Goal: Entertainment & Leisure: Consume media (video, audio)

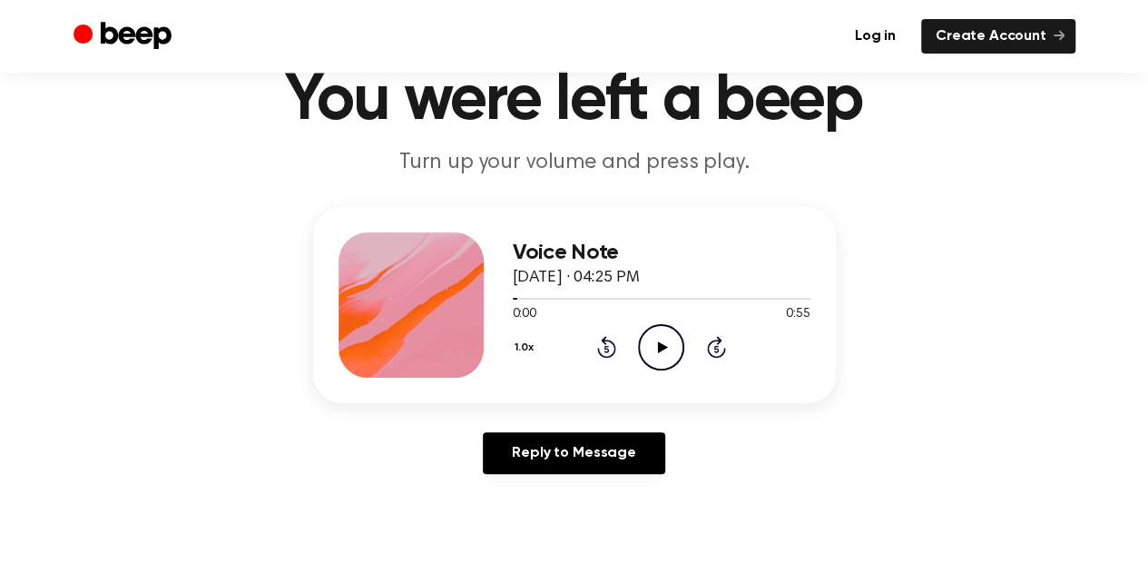
click at [672, 359] on icon "Play Audio" at bounding box center [661, 347] width 46 height 46
click at [660, 350] on icon "Pause Audio" at bounding box center [661, 347] width 46 height 46
click at [602, 338] on icon at bounding box center [606, 347] width 19 height 22
click at [653, 338] on icon "Play Audio" at bounding box center [661, 347] width 46 height 46
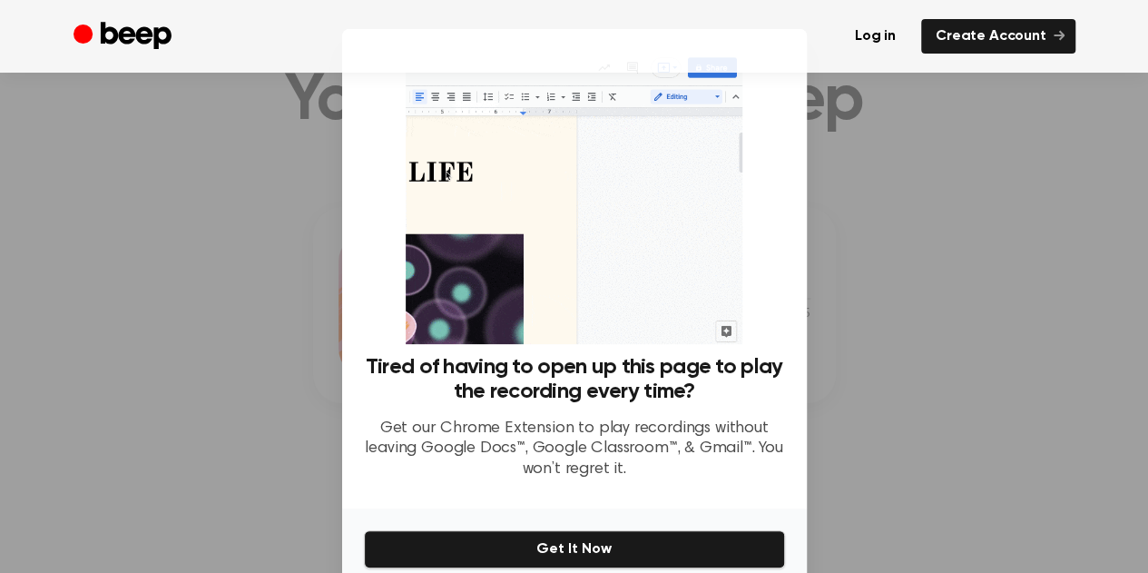
scroll to position [82, 0]
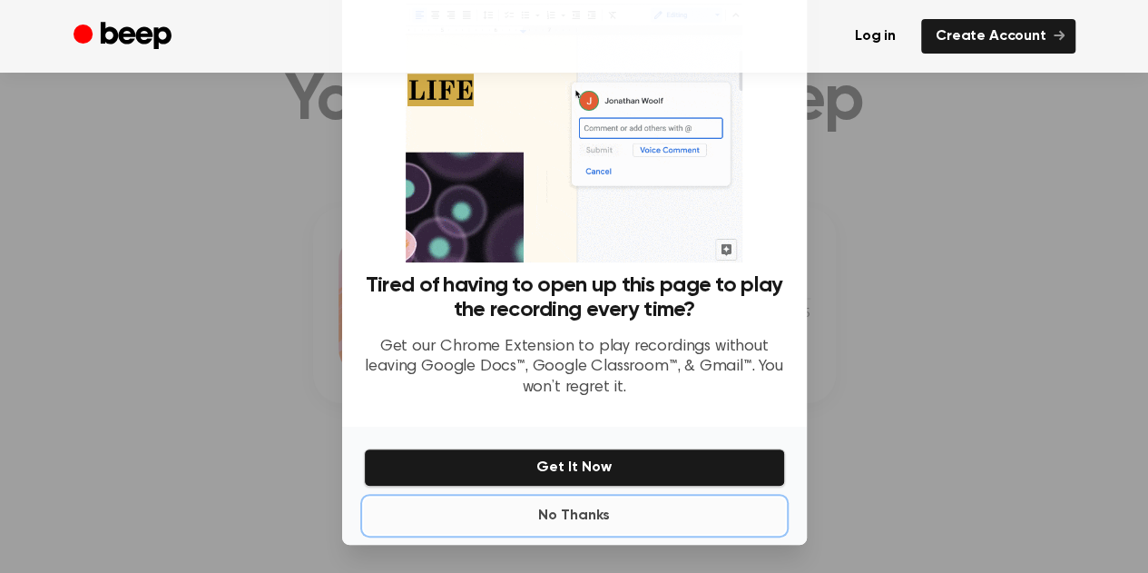
click at [579, 507] on button "No Thanks" at bounding box center [574, 515] width 421 height 36
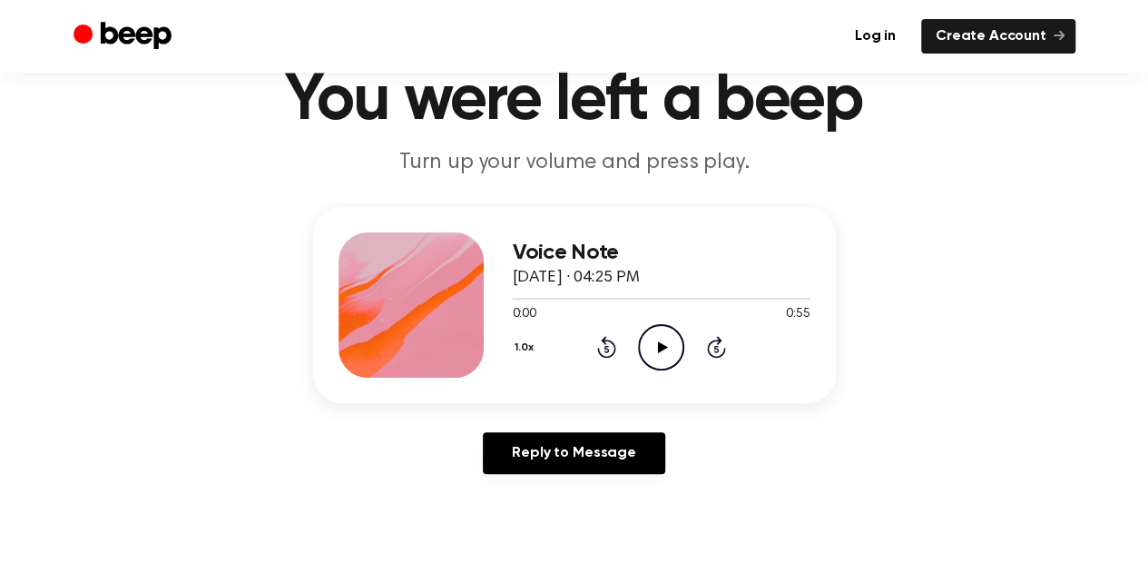
click at [658, 354] on icon "Play Audio" at bounding box center [661, 347] width 46 height 46
click at [658, 354] on icon "Pause Audio" at bounding box center [661, 347] width 46 height 46
click at [606, 349] on icon "Rewind 5 seconds" at bounding box center [606, 347] width 20 height 24
drag, startPoint x: 538, startPoint y: 292, endPoint x: 525, endPoint y: 291, distance: 13.6
click at [525, 291] on div at bounding box center [662, 297] width 298 height 15
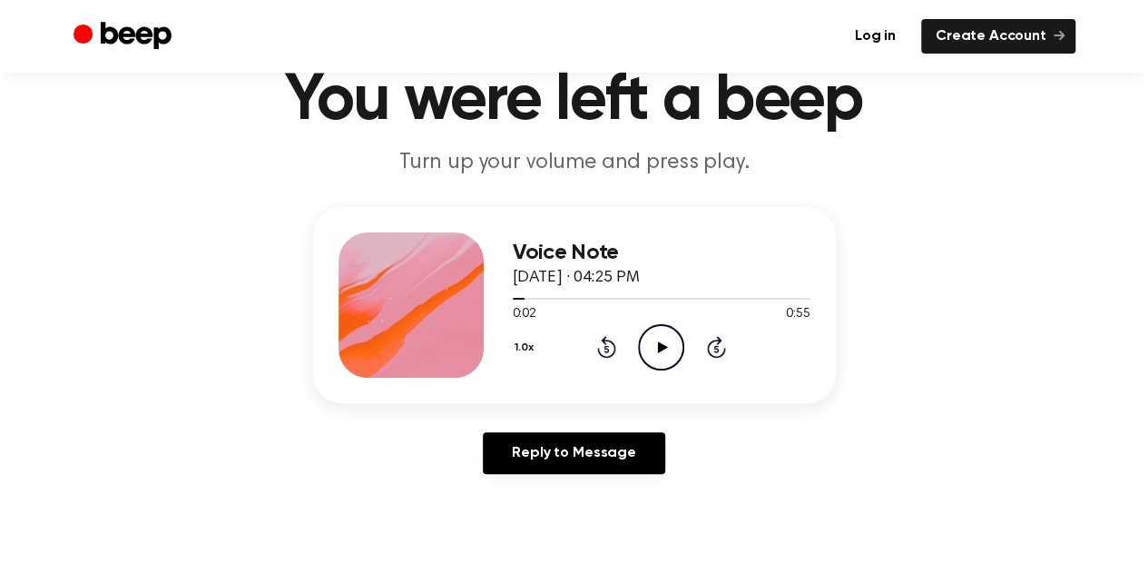
click at [644, 339] on icon "Play Audio" at bounding box center [661, 347] width 46 height 46
click at [661, 348] on icon "Pause Audio" at bounding box center [661, 347] width 46 height 46
click at [661, 348] on icon at bounding box center [663, 347] width 10 height 12
click at [661, 348] on icon "Pause Audio" at bounding box center [661, 347] width 46 height 46
click at [661, 348] on icon at bounding box center [663, 347] width 10 height 12
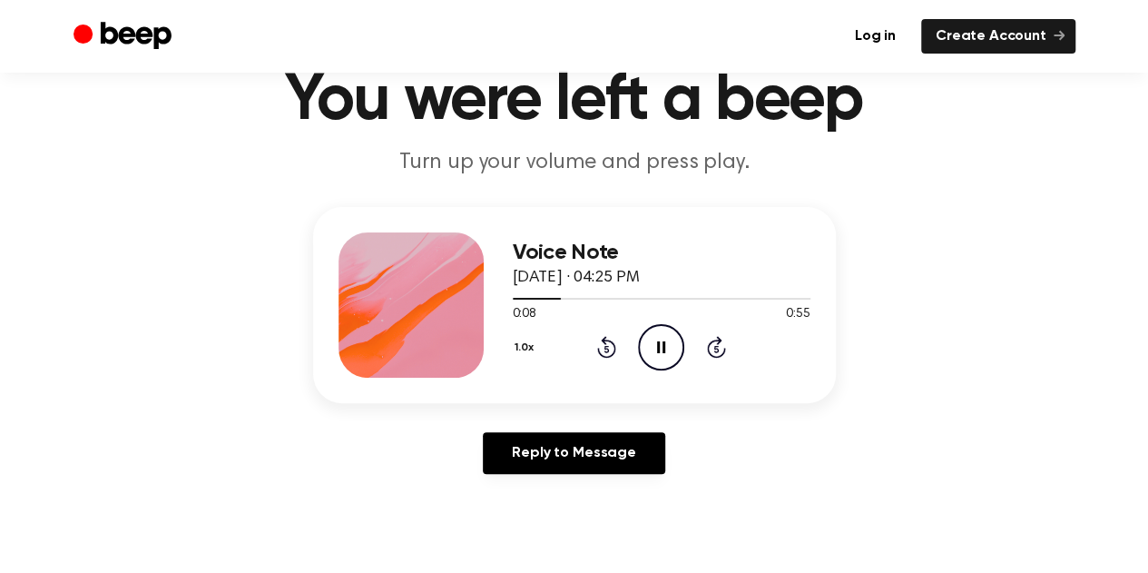
click at [661, 348] on icon "Pause Audio" at bounding box center [661, 347] width 46 height 46
click at [661, 348] on icon at bounding box center [663, 347] width 10 height 12
click at [661, 348] on icon "Pause Audio" at bounding box center [661, 347] width 46 height 46
click at [559, 298] on div at bounding box center [545, 299] width 64 height 2
click at [655, 335] on icon "Play Audio" at bounding box center [661, 347] width 46 height 46
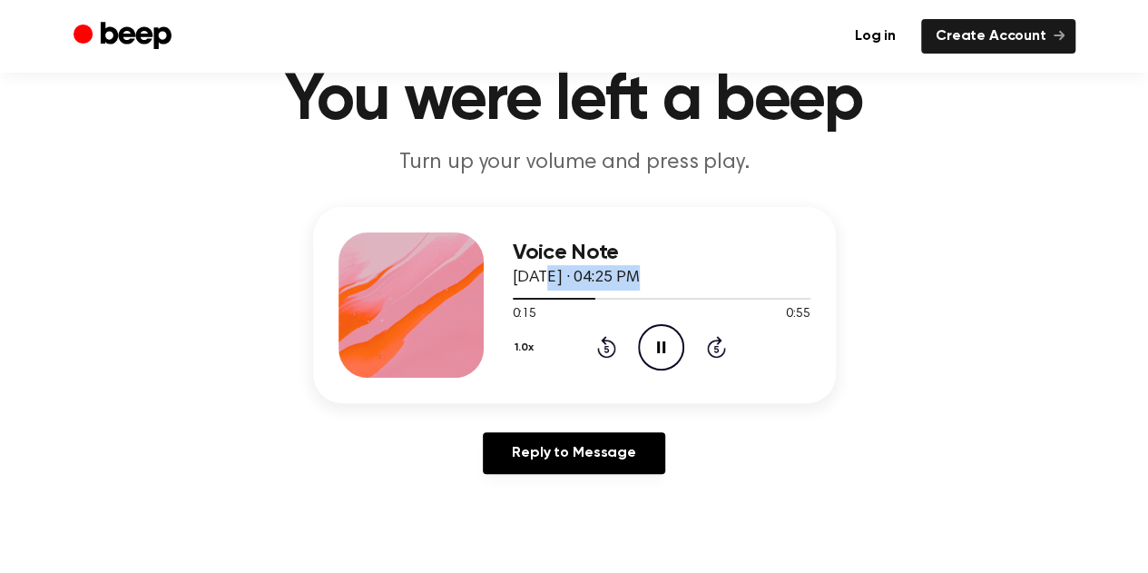
drag, startPoint x: 588, startPoint y: 296, endPoint x: 545, endPoint y: 288, distance: 44.3
click at [545, 288] on div "Voice Note [DATE] · 04:25 PM 0:15 0:55 Your browser does not support the [objec…" at bounding box center [662, 304] width 298 height 145
click at [555, 298] on div at bounding box center [556, 299] width 87 height 2
click at [663, 339] on icon "Pause Audio" at bounding box center [661, 347] width 46 height 46
click at [663, 339] on icon "Play Audio" at bounding box center [661, 347] width 46 height 46
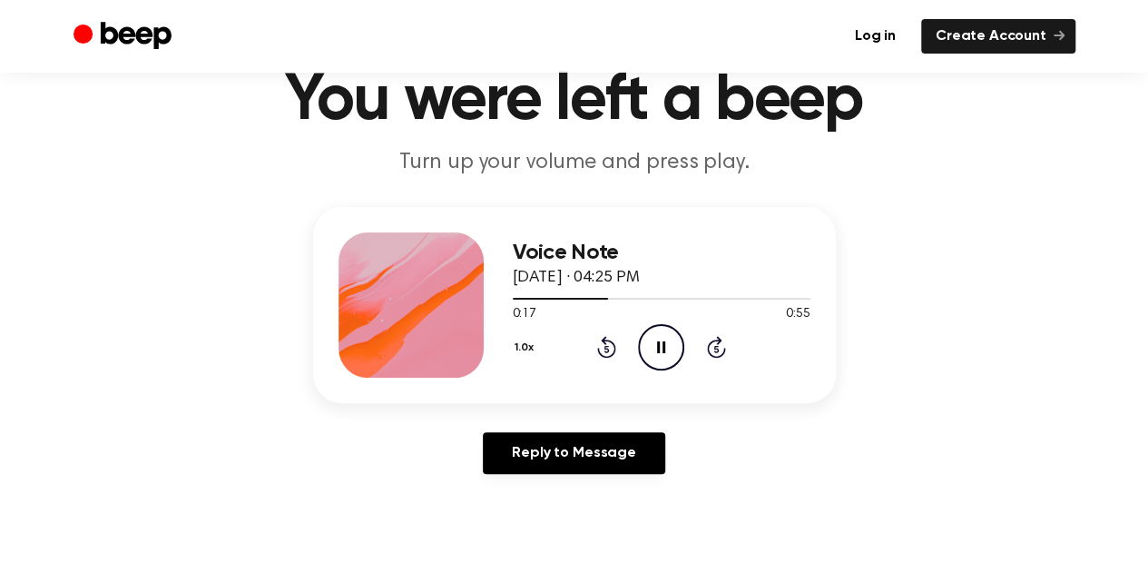
click at [663, 339] on icon "Pause Audio" at bounding box center [661, 347] width 46 height 46
click at [650, 339] on icon "Play Audio" at bounding box center [661, 347] width 46 height 46
click at [650, 339] on icon "Pause Audio" at bounding box center [661, 347] width 46 height 46
click at [650, 339] on icon "Play Audio" at bounding box center [661, 347] width 46 height 46
click at [657, 339] on icon "Pause Audio" at bounding box center [661, 347] width 46 height 46
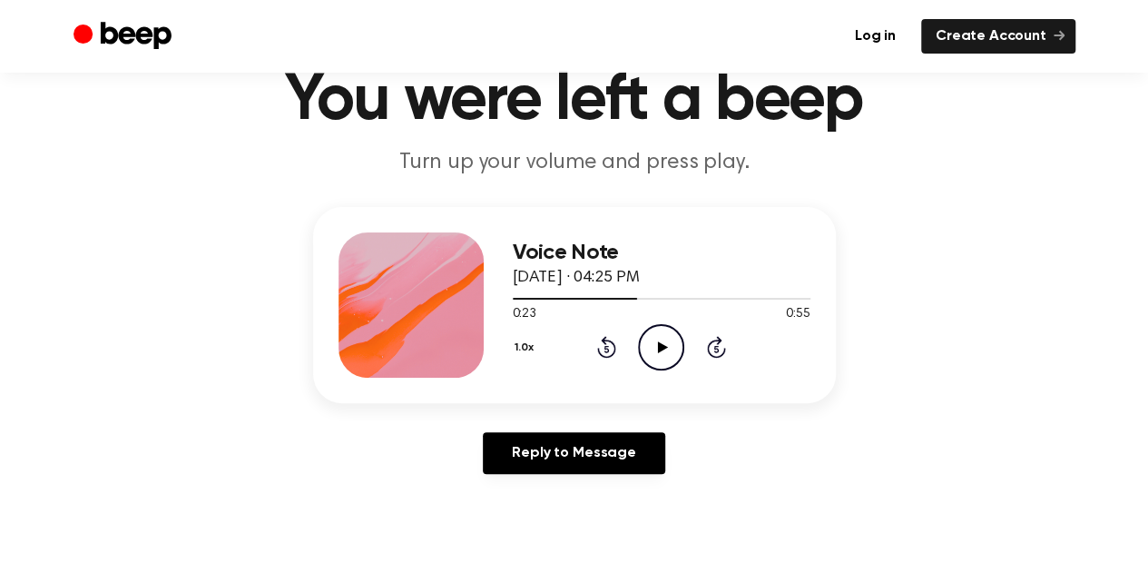
click at [651, 349] on icon "Play Audio" at bounding box center [661, 347] width 46 height 46
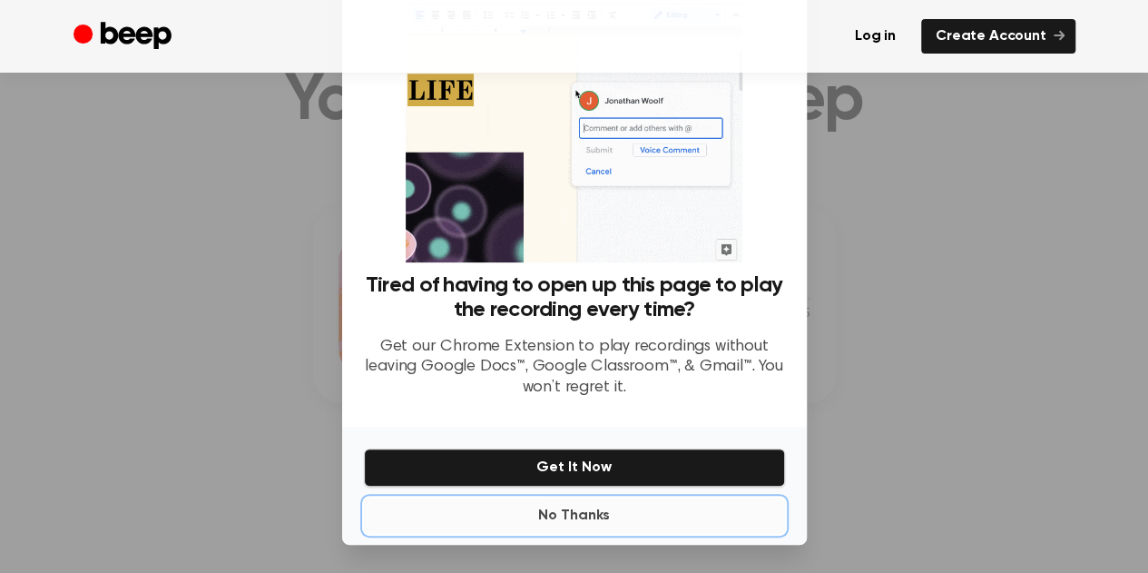
click at [563, 509] on button "No Thanks" at bounding box center [574, 515] width 421 height 36
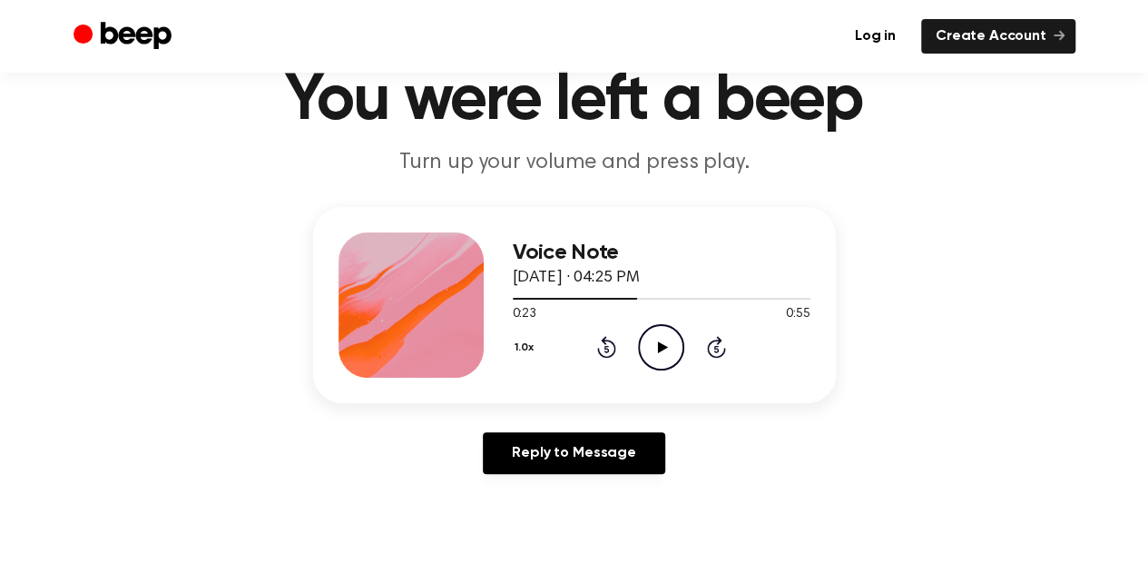
click at [661, 349] on icon at bounding box center [663, 347] width 10 height 12
click at [661, 349] on icon "Pause Audio" at bounding box center [661, 347] width 46 height 46
click at [655, 329] on icon "Play Audio" at bounding box center [661, 347] width 46 height 46
click at [634, 294] on div at bounding box center [662, 297] width 298 height 15
drag, startPoint x: 661, startPoint y: 340, endPoint x: 652, endPoint y: 339, distance: 9.3
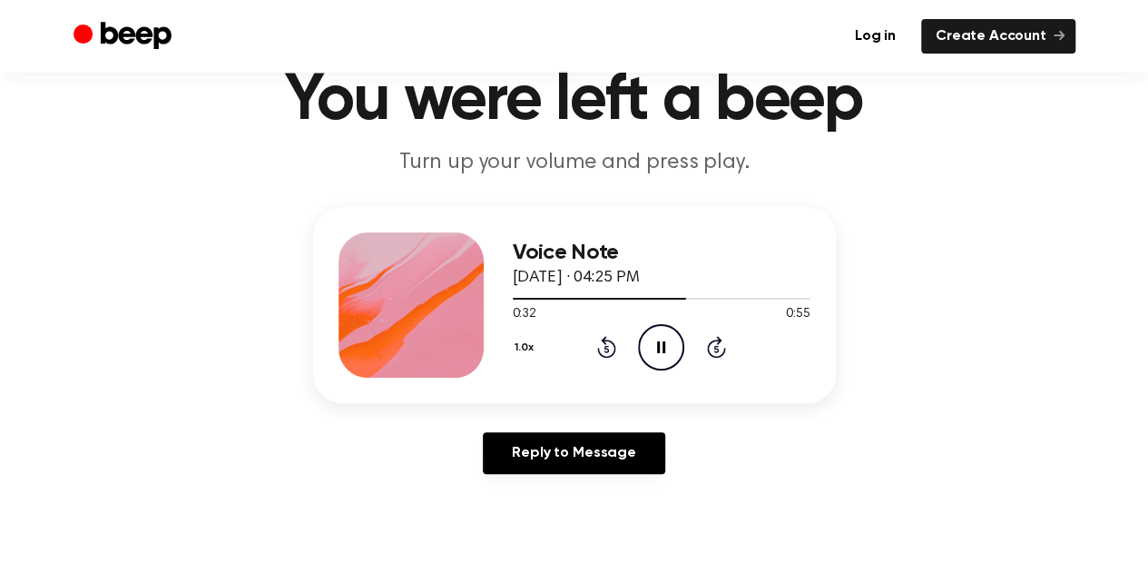
drag, startPoint x: 652, startPoint y: 339, endPoint x: 661, endPoint y: 346, distance: 11.6
click at [661, 346] on icon "Pause Audio" at bounding box center [661, 347] width 46 height 46
click at [669, 300] on div at bounding box center [662, 297] width 298 height 15
click at [643, 299] on div at bounding box center [662, 297] width 298 height 15
click at [653, 340] on icon "Play Audio" at bounding box center [661, 347] width 46 height 46
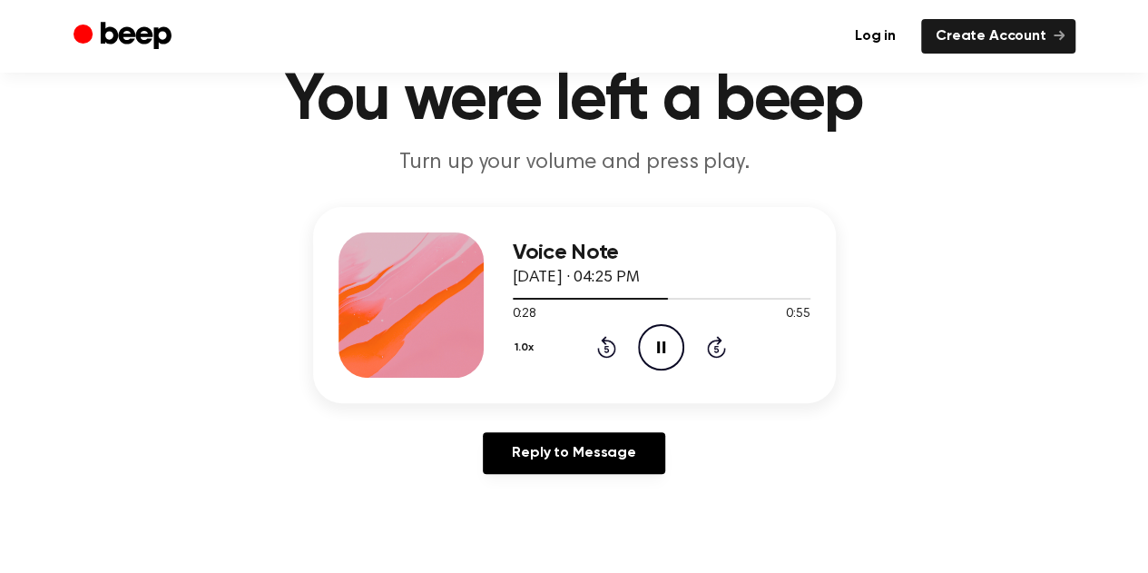
click at [653, 340] on icon "Pause Audio" at bounding box center [661, 347] width 46 height 46
click at [653, 340] on icon "Play Audio" at bounding box center [661, 347] width 46 height 46
drag, startPoint x: 733, startPoint y: 291, endPoint x: 721, endPoint y: 299, distance: 14.6
drag, startPoint x: 721, startPoint y: 299, endPoint x: 705, endPoint y: 300, distance: 15.5
click at [705, 300] on div at bounding box center [662, 297] width 298 height 15
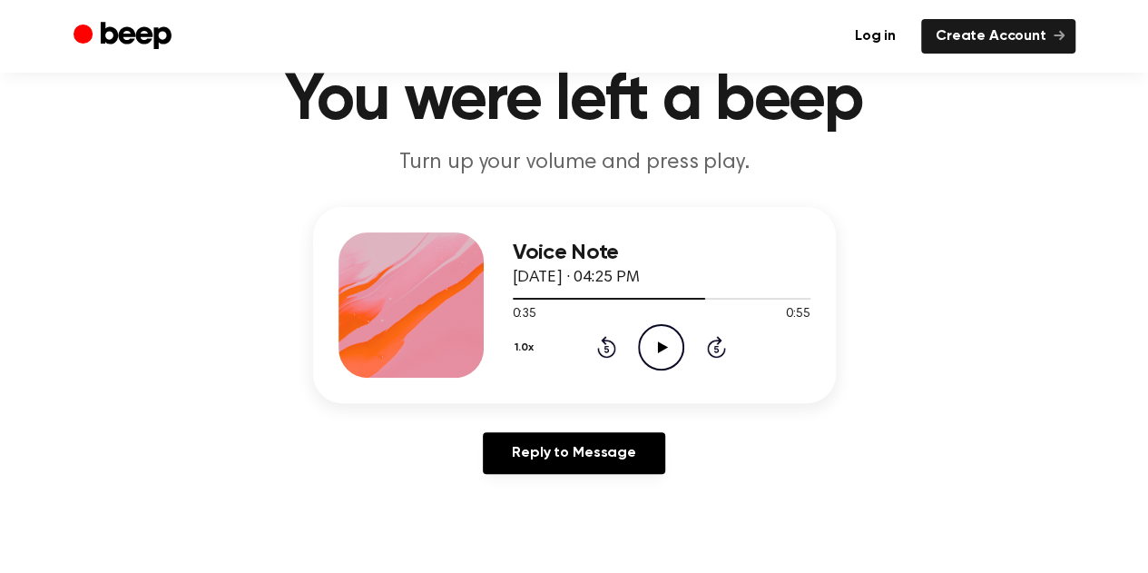
click at [663, 340] on icon "Play Audio" at bounding box center [661, 347] width 46 height 46
click at [657, 342] on icon at bounding box center [661, 347] width 8 height 12
click at [714, 295] on div at bounding box center [662, 297] width 298 height 15
click at [659, 338] on icon "Play Audio" at bounding box center [661, 347] width 46 height 46
click at [659, 338] on icon "Pause Audio" at bounding box center [661, 347] width 46 height 46
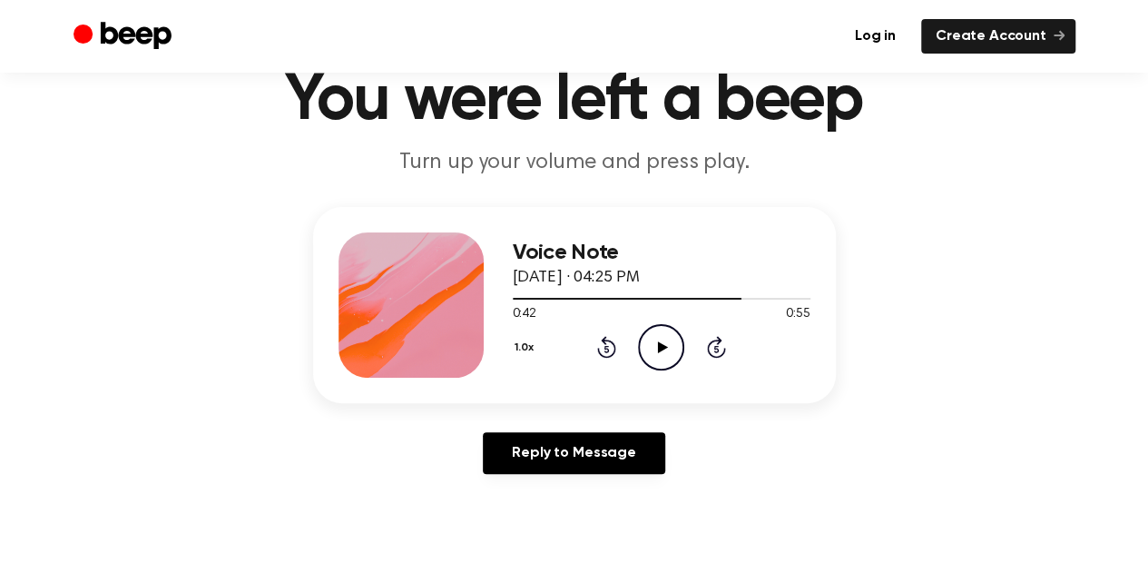
click at [659, 338] on icon "Play Audio" at bounding box center [661, 347] width 46 height 46
click at [670, 348] on icon "Pause Audio" at bounding box center [661, 347] width 46 height 46
click at [611, 291] on div at bounding box center [662, 297] width 298 height 15
click at [661, 329] on icon "Play Audio" at bounding box center [661, 347] width 46 height 46
click at [661, 329] on icon "Pause Audio" at bounding box center [661, 347] width 46 height 46
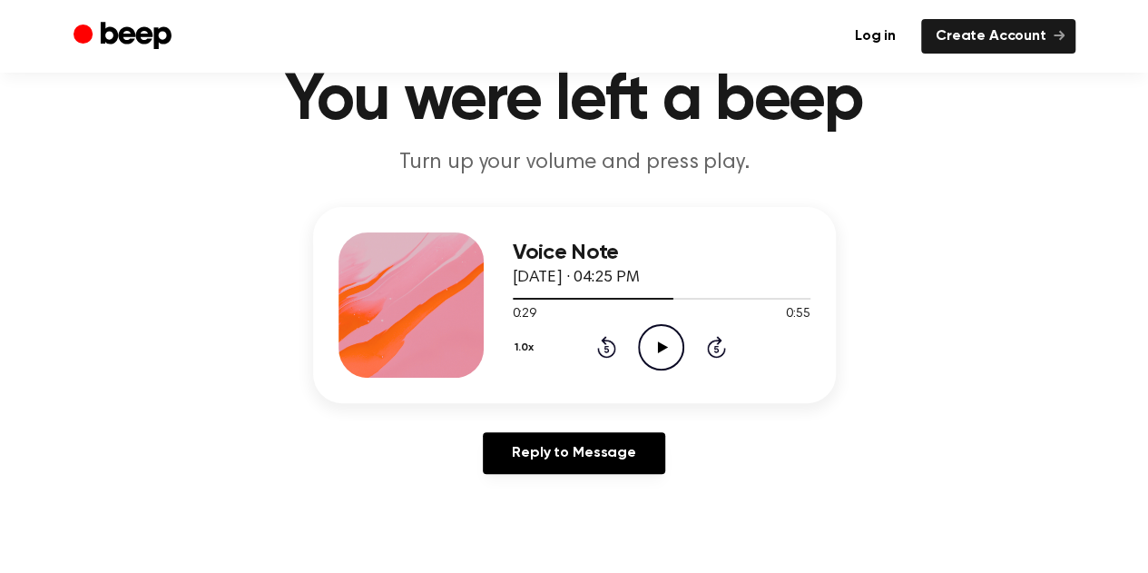
click at [652, 345] on icon "Play Audio" at bounding box center [661, 347] width 46 height 46
click at [652, 345] on icon "Pause Audio" at bounding box center [661, 347] width 46 height 46
